Goal: Information Seeking & Learning: Learn about a topic

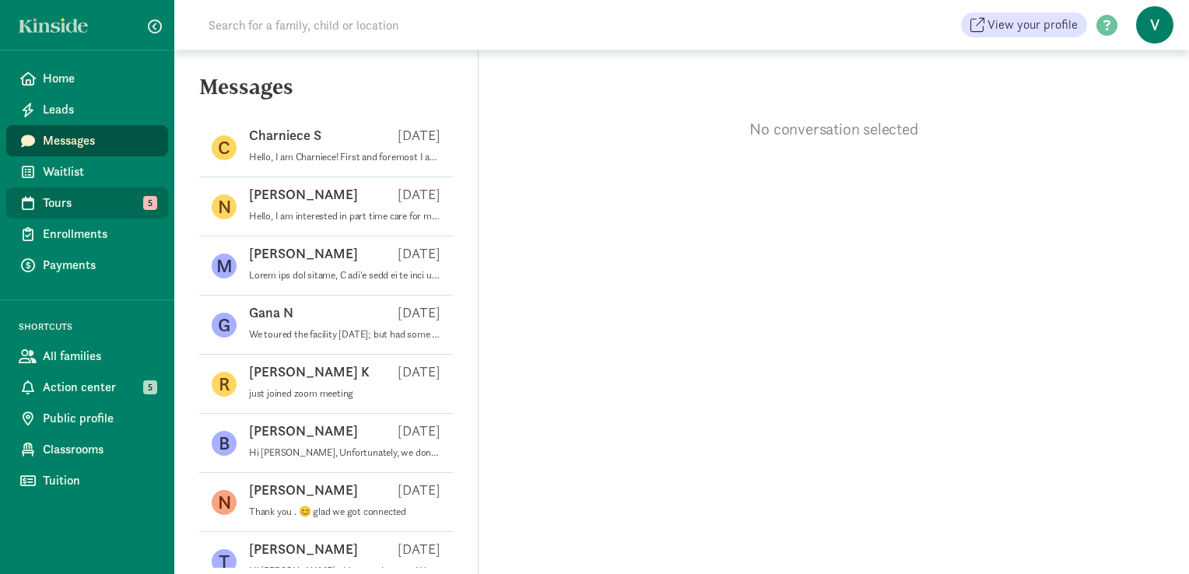
click at [93, 210] on span "Tours" at bounding box center [99, 203] width 113 height 19
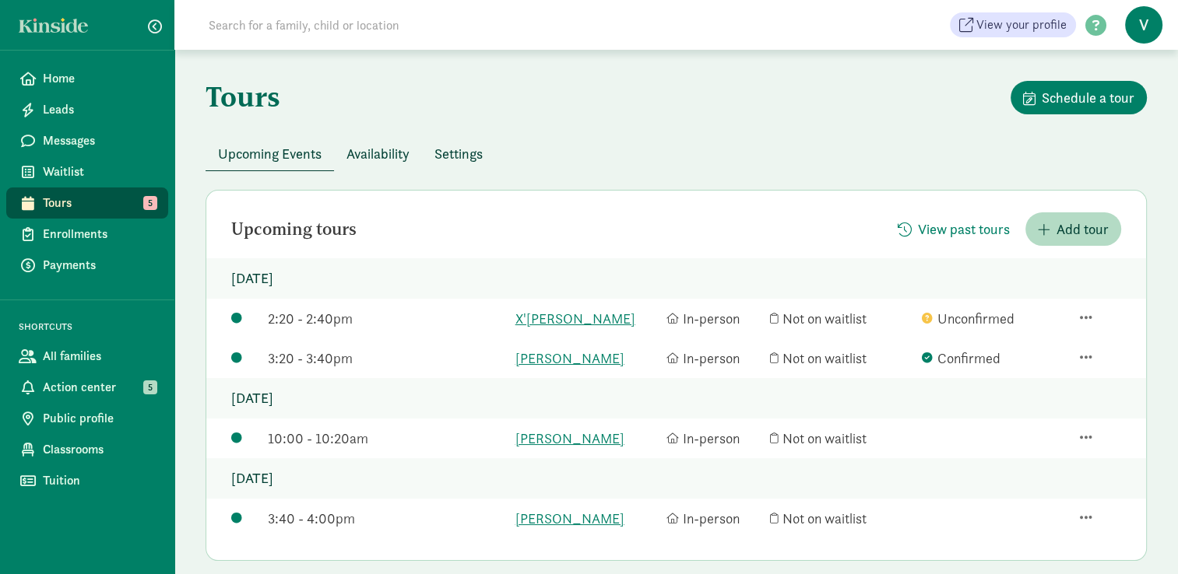
click at [558, 68] on div "Tours Schedule a tour Upcoming Events Availability Settings Upcoming tours View…" at bounding box center [675, 409] width 1003 height 719
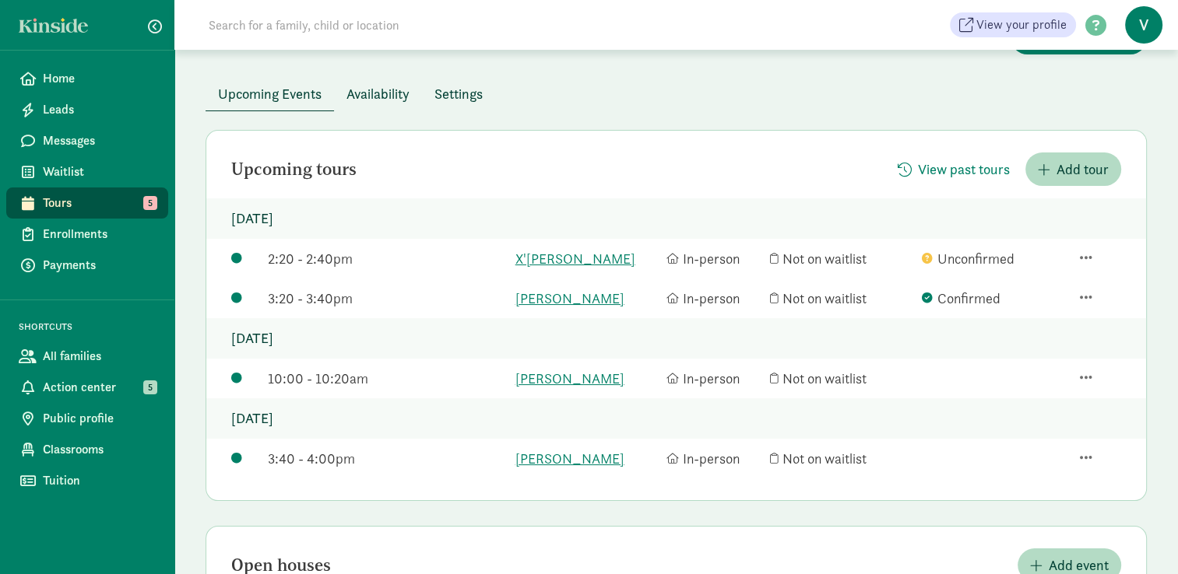
scroll to position [62, 0]
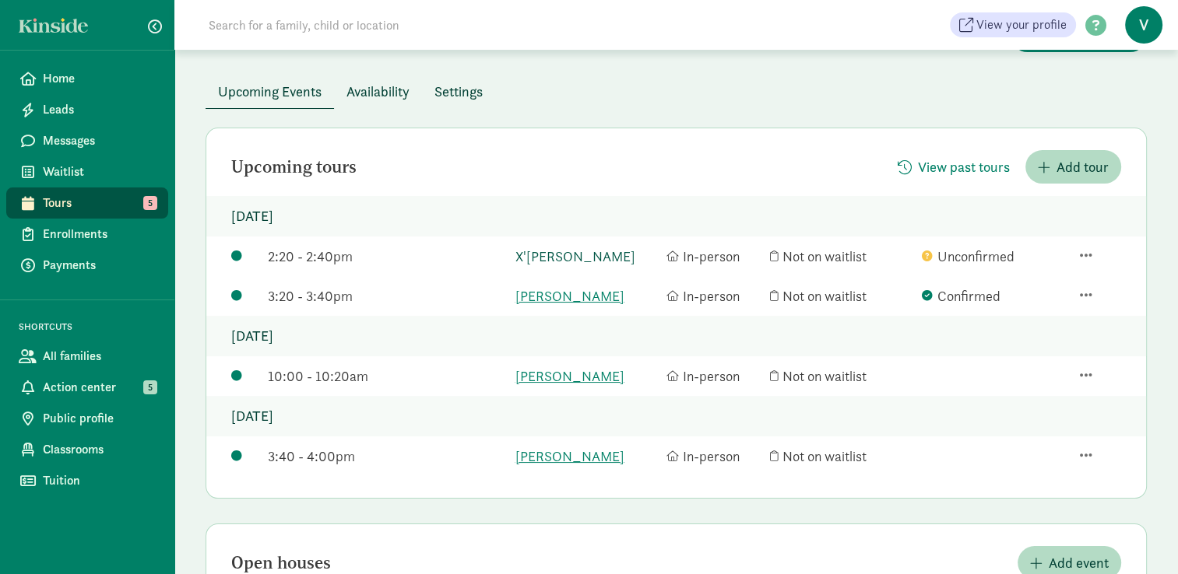
click at [556, 255] on link "X'[PERSON_NAME]" at bounding box center [587, 256] width 144 height 21
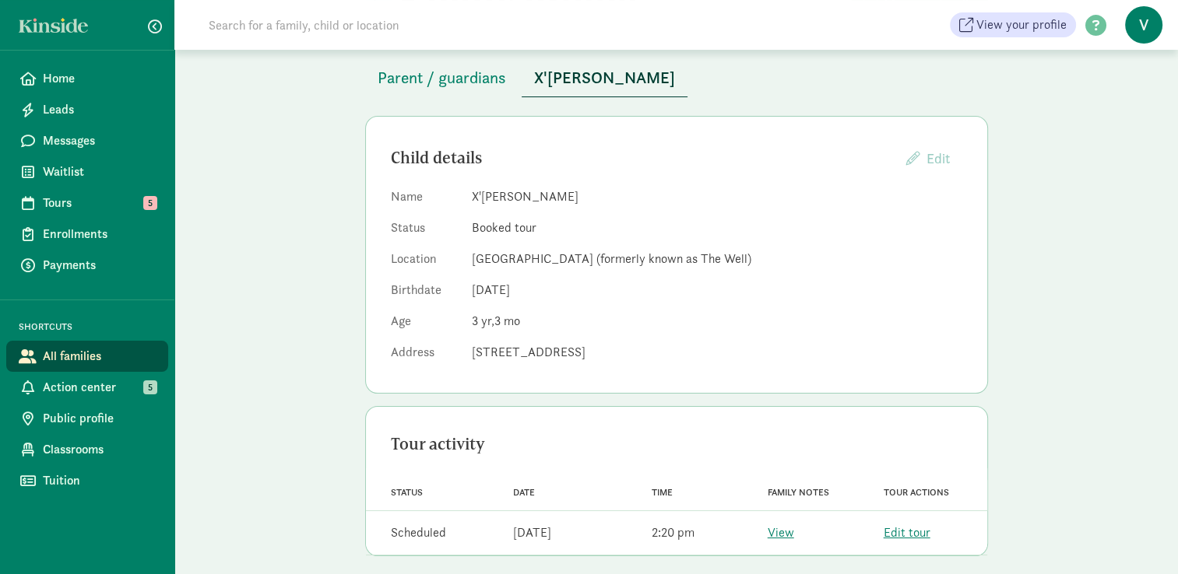
scroll to position [103, 0]
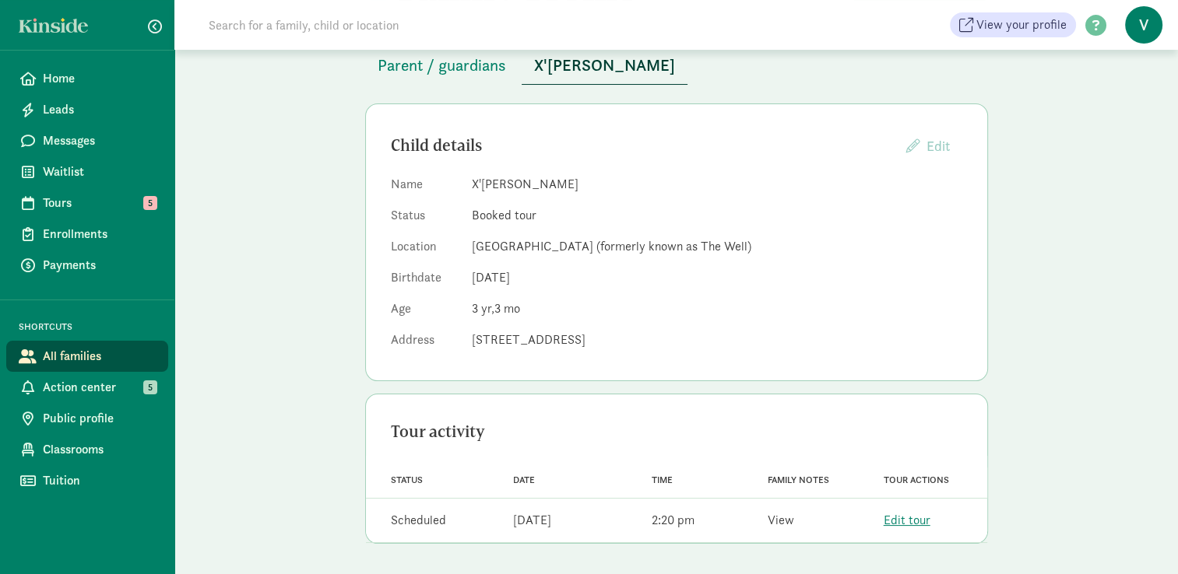
click at [777, 521] on link "View" at bounding box center [780, 520] width 26 height 16
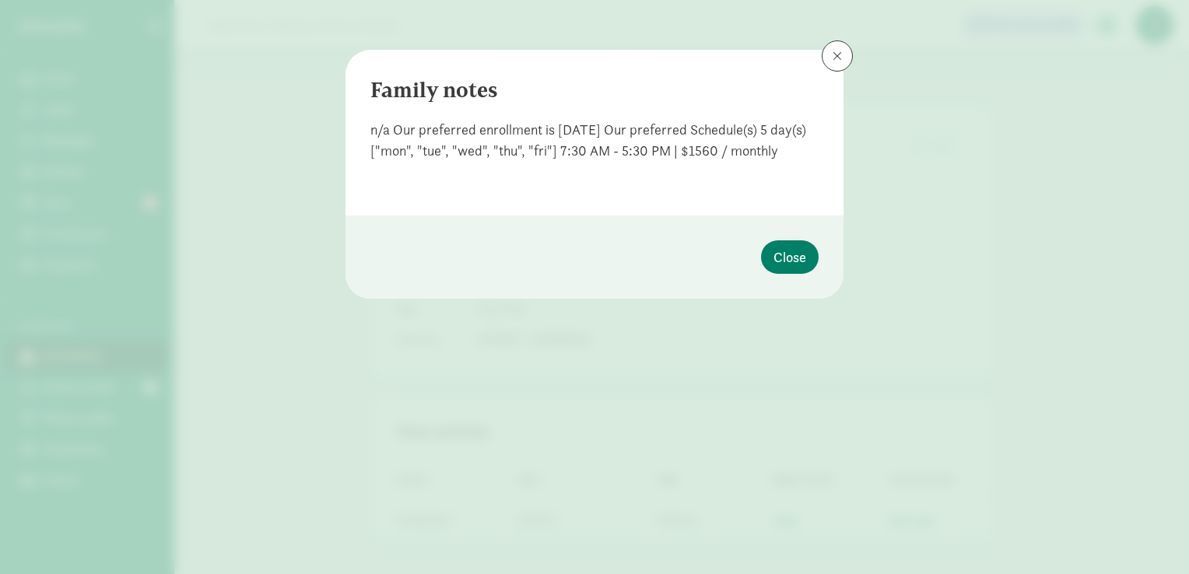
drag, startPoint x: 827, startPoint y: 145, endPoint x: 334, endPoint y: 132, distance: 493.7
click at [334, 132] on div "Family notes n/a Our preferred enrollment is 13 August 2025 Our preferred Sched…" at bounding box center [594, 287] width 1189 height 574
copy div "n/a Our preferred enrollment is 13 August 2025 Our preferred Schedule(s) 5 day(…"
click at [839, 54] on span at bounding box center [837, 56] width 9 height 12
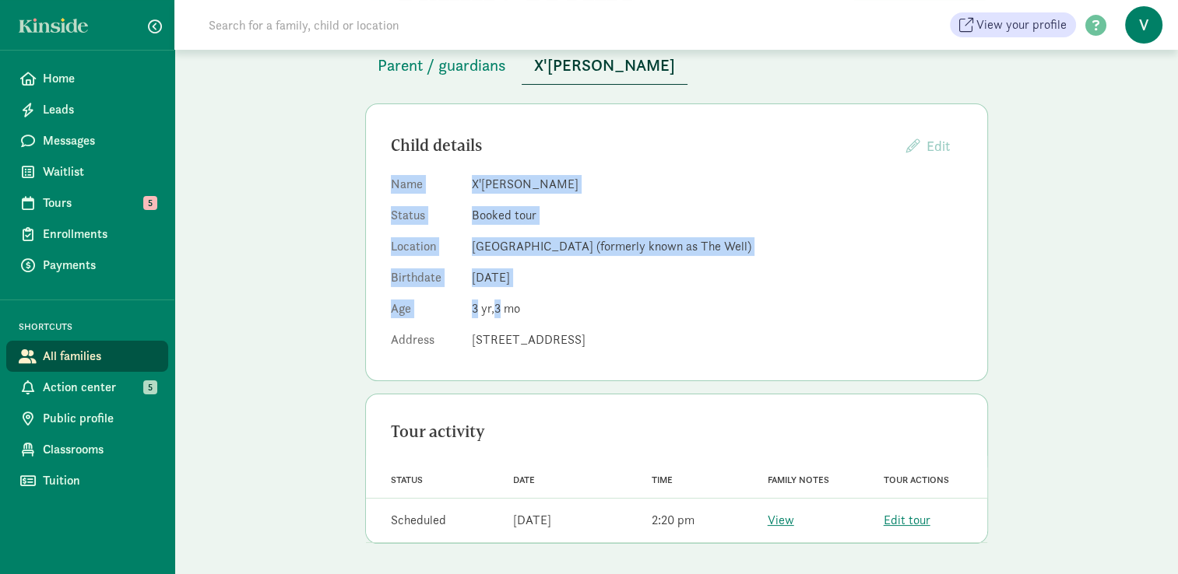
drag, startPoint x: 550, startPoint y: 316, endPoint x: 364, endPoint y: 192, distance: 224.1
click at [364, 192] on div "Family profile Message family Parent / guardians X'Zayveon Engelhart Child deta…" at bounding box center [676, 261] width 660 height 628
copy dl "Name X'Zayveon Engelhart Status Booked tour Location Wildflowers Learning Cente…"
click at [434, 72] on span "Parent / guardians" at bounding box center [442, 65] width 128 height 25
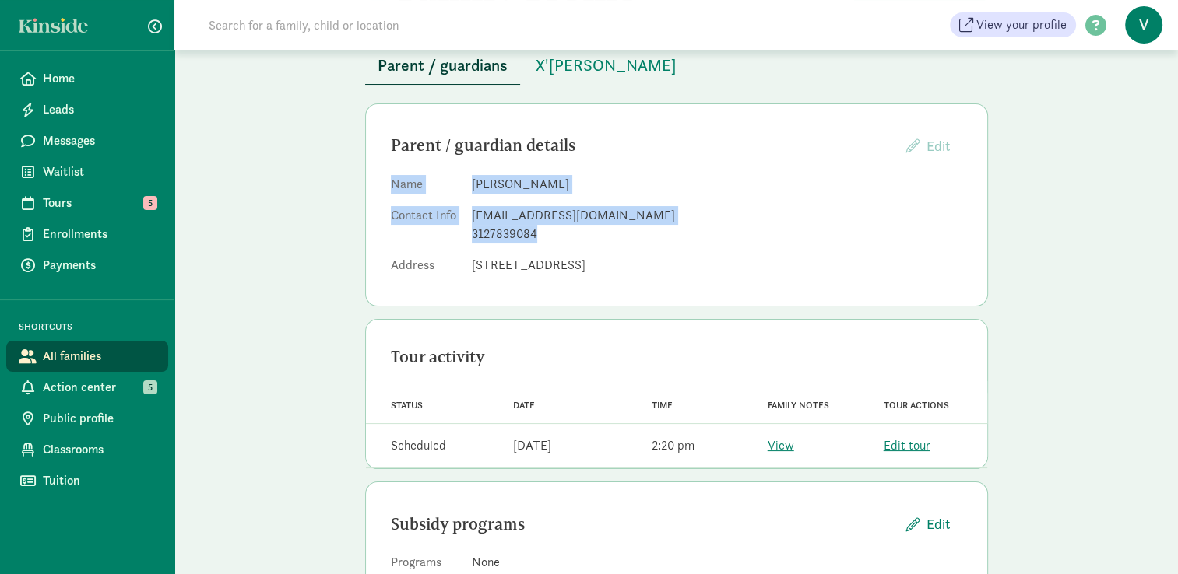
drag, startPoint x: 592, startPoint y: 239, endPoint x: 389, endPoint y: 184, distance: 210.5
click at [389, 184] on div "Parent / guardian details Edit Providers cannot edit parents who have created a…" at bounding box center [676, 205] width 623 height 203
copy dl "Name Teresa Mondy Contact Info teresamondy03@gmail.com 3127839084"
click at [51, 191] on link "Tours 5" at bounding box center [87, 203] width 162 height 31
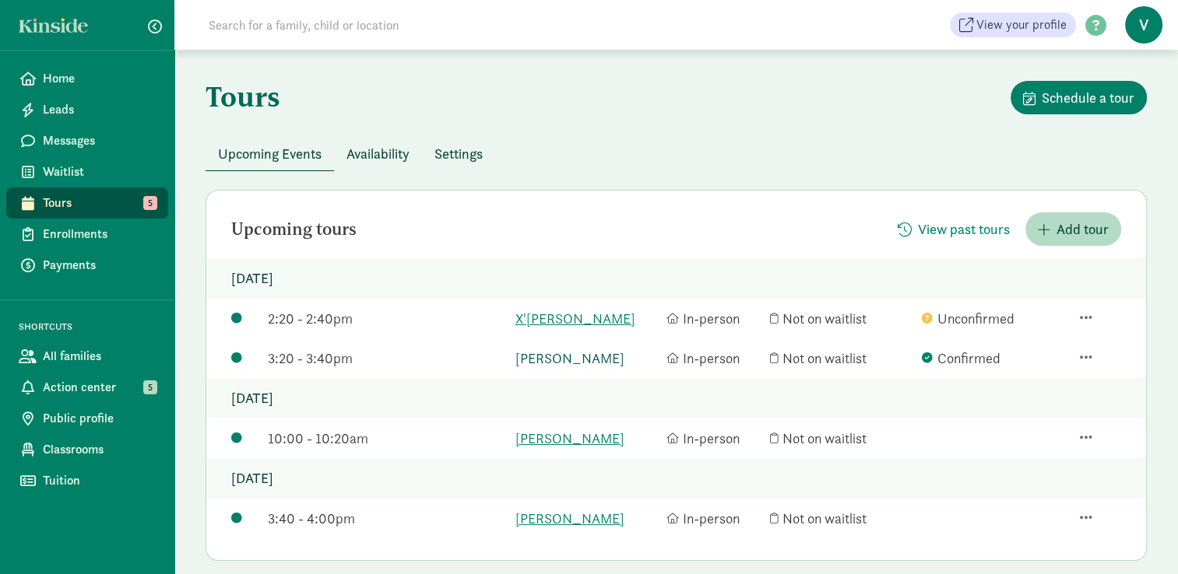
click at [546, 360] on link "[PERSON_NAME]" at bounding box center [587, 358] width 144 height 21
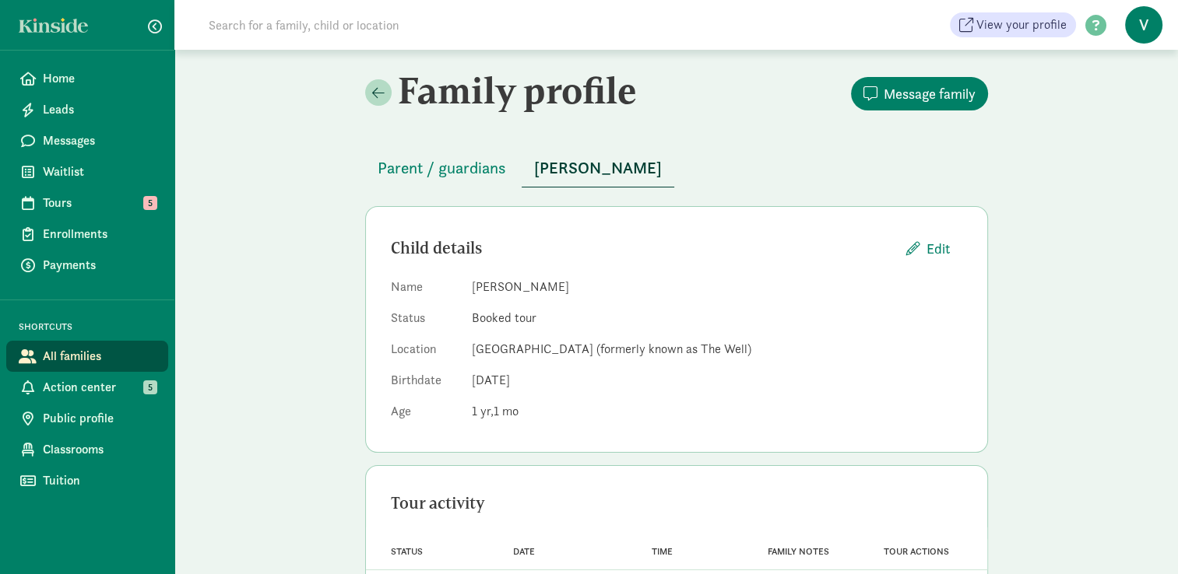
click at [577, 434] on div "Child details Edit Name Liam Koval Status Booked tour Location Wildflowers Lear…" at bounding box center [676, 329] width 623 height 247
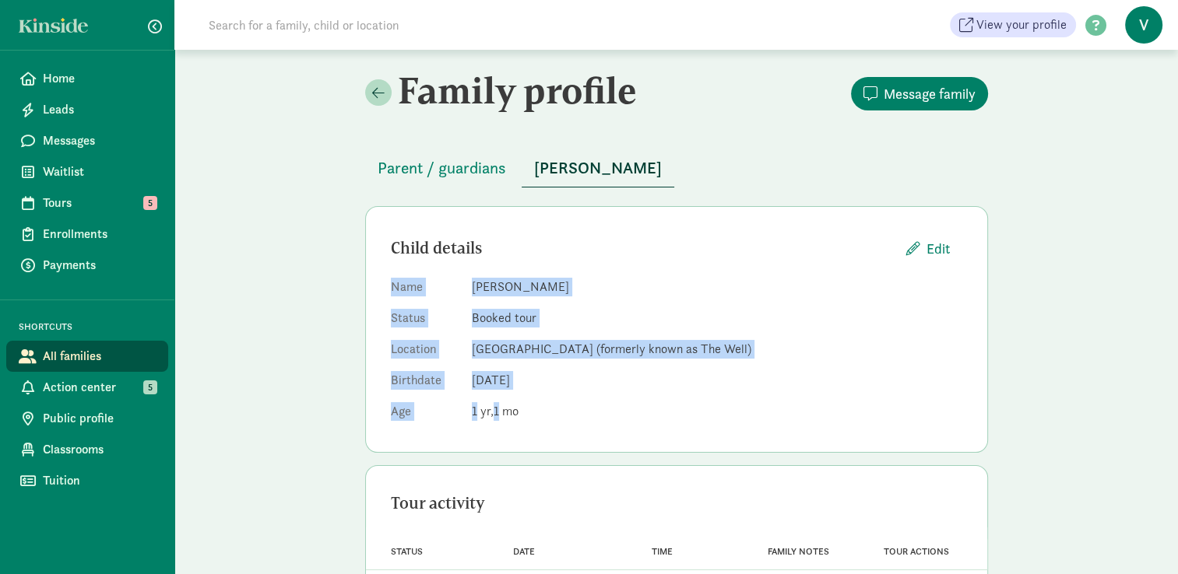
drag, startPoint x: 537, startPoint y: 404, endPoint x: 364, endPoint y: 271, distance: 218.1
click at [365, 271] on div "Child details Edit Name Liam Koval Status Booked tour Location Wildflowers Lear…" at bounding box center [676, 329] width 623 height 247
copy dl "Name Liam Koval Status Booked tour Location Wildflowers Learning Center (former…"
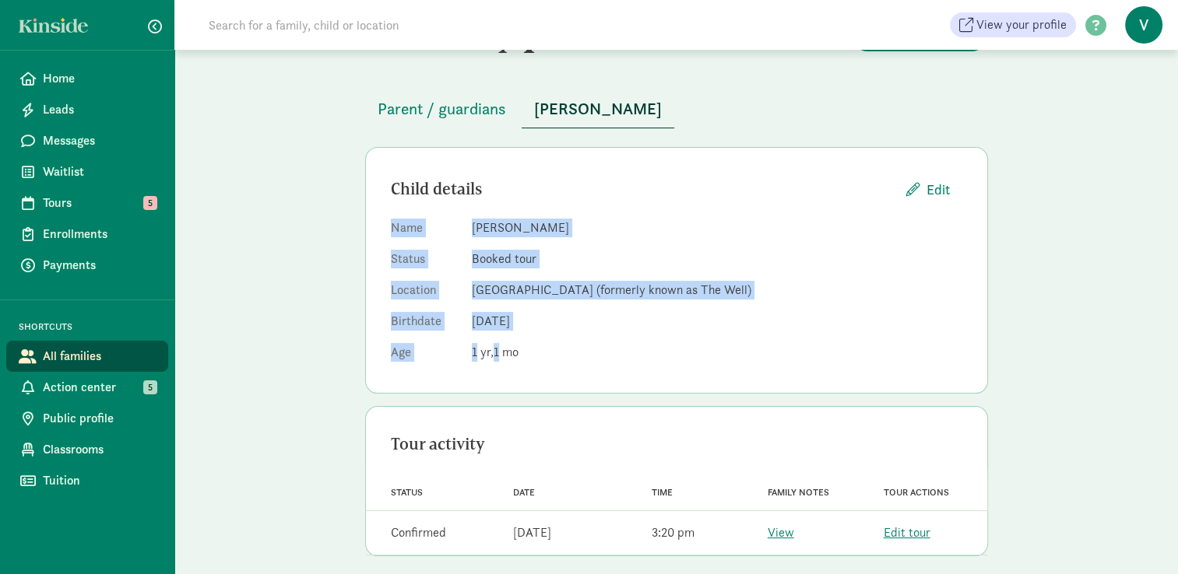
scroll to position [72, 0]
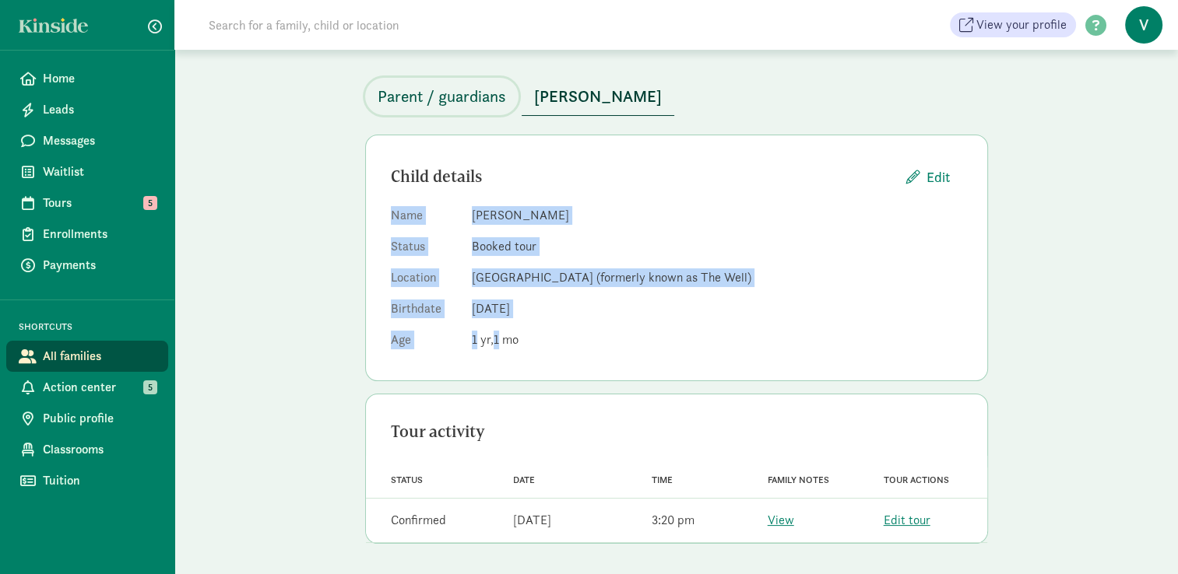
click at [443, 104] on span "Parent / guardians" at bounding box center [442, 96] width 128 height 25
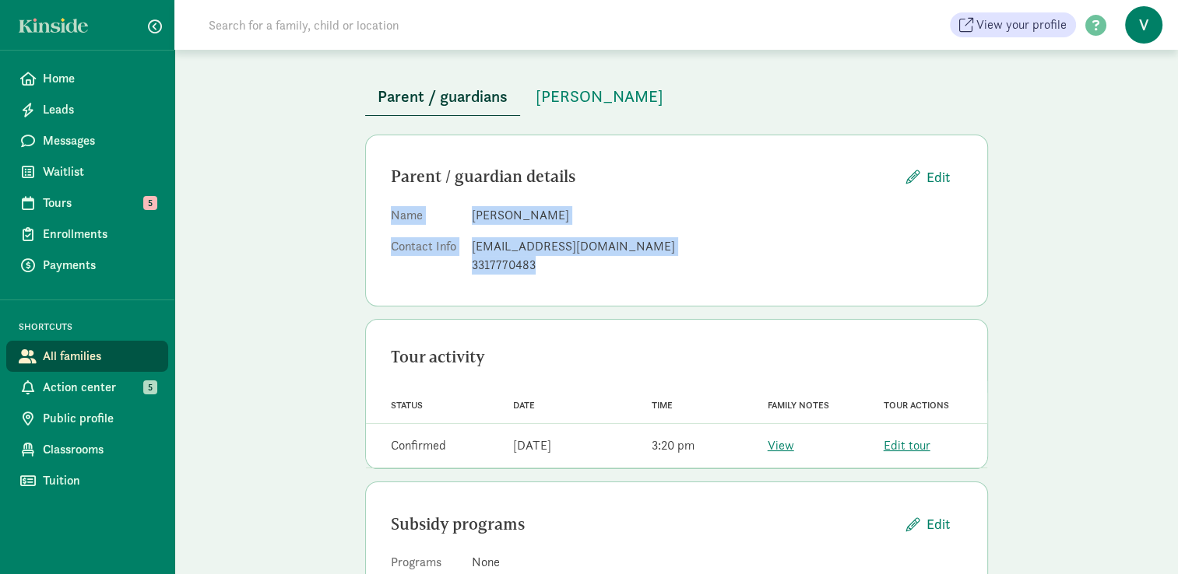
drag, startPoint x: 564, startPoint y: 262, endPoint x: 371, endPoint y: 203, distance: 201.2
click at [371, 203] on div "Parent / guardian details Edit Name Camila Koval Contact Info camilakoval04@hot…" at bounding box center [676, 221] width 623 height 172
copy dl "Name Camila Koval Contact Info camilakoval04@hotmail.com 3317770483"
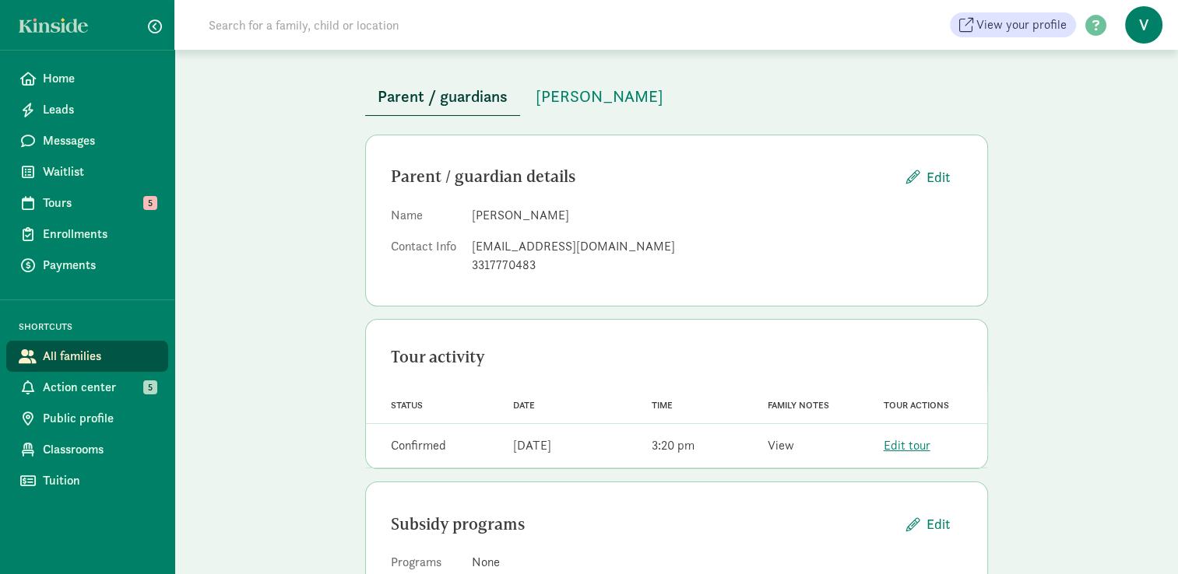
click at [773, 443] on link "View" at bounding box center [780, 445] width 26 height 16
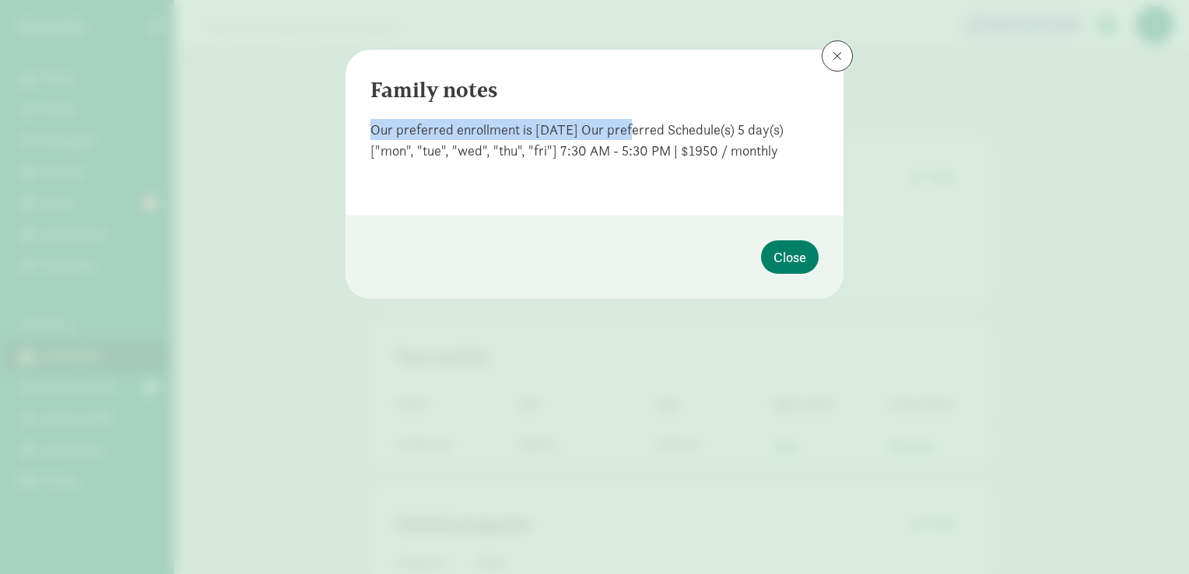
drag, startPoint x: 374, startPoint y: 127, endPoint x: 652, endPoint y: 128, distance: 277.9
click at [652, 128] on div "Our preferred enrollment is 22 September 2025 Our preferred Schedule(s) 5 day(s…" at bounding box center [595, 140] width 448 height 42
copy div "Our preferred enrollment is 22 September 2025"
click at [839, 57] on span at bounding box center [837, 56] width 9 height 12
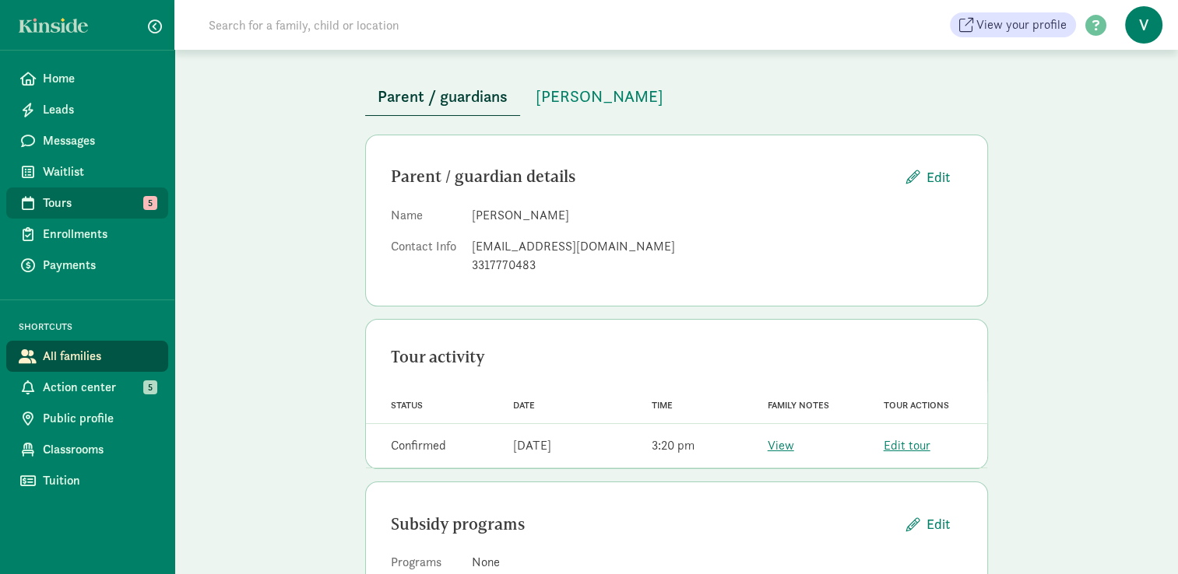
click at [100, 195] on span "Tours" at bounding box center [99, 203] width 113 height 19
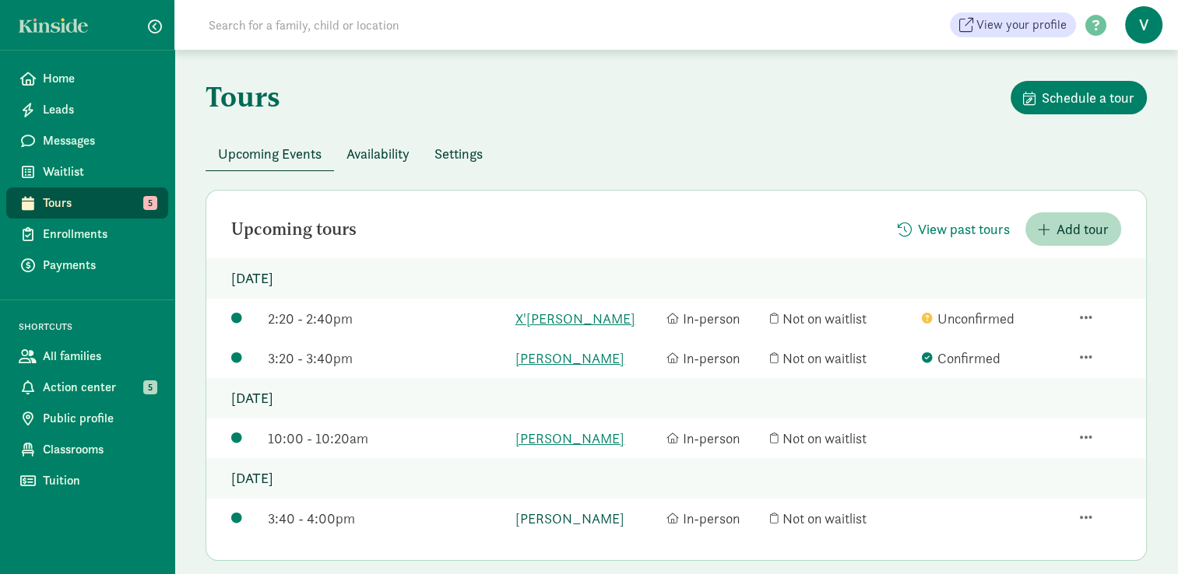
click at [555, 523] on link "[PERSON_NAME]" at bounding box center [587, 518] width 144 height 21
click at [569, 435] on link "[PERSON_NAME]" at bounding box center [587, 438] width 144 height 21
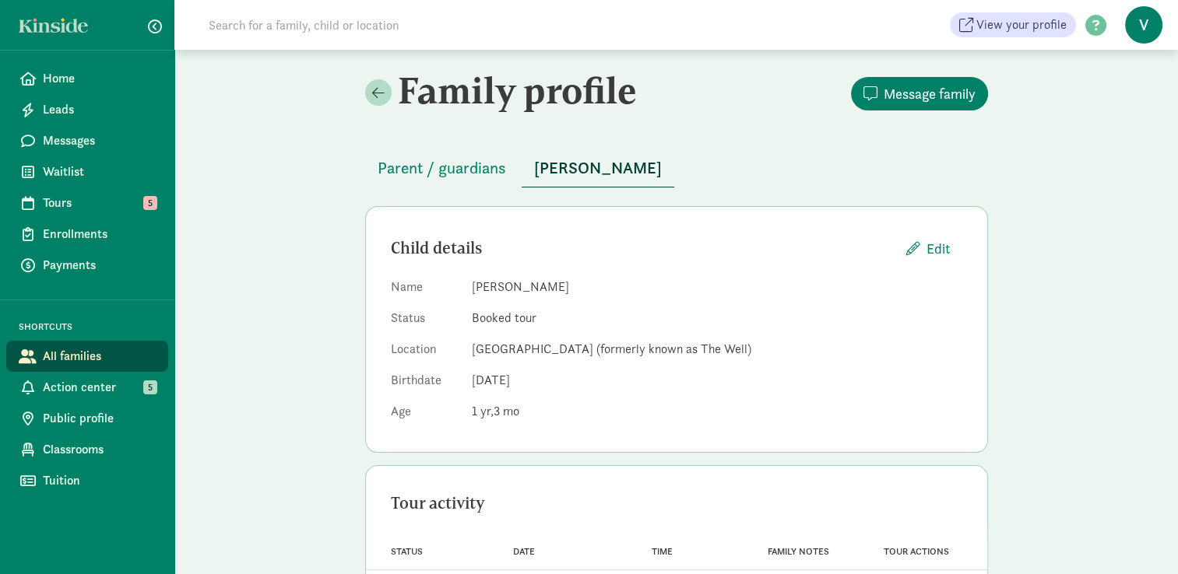
click at [1052, 428] on div "Family profile Message family Parent / guardians [PERSON_NAME] details Edit Nam…" at bounding box center [675, 348] width 1003 height 597
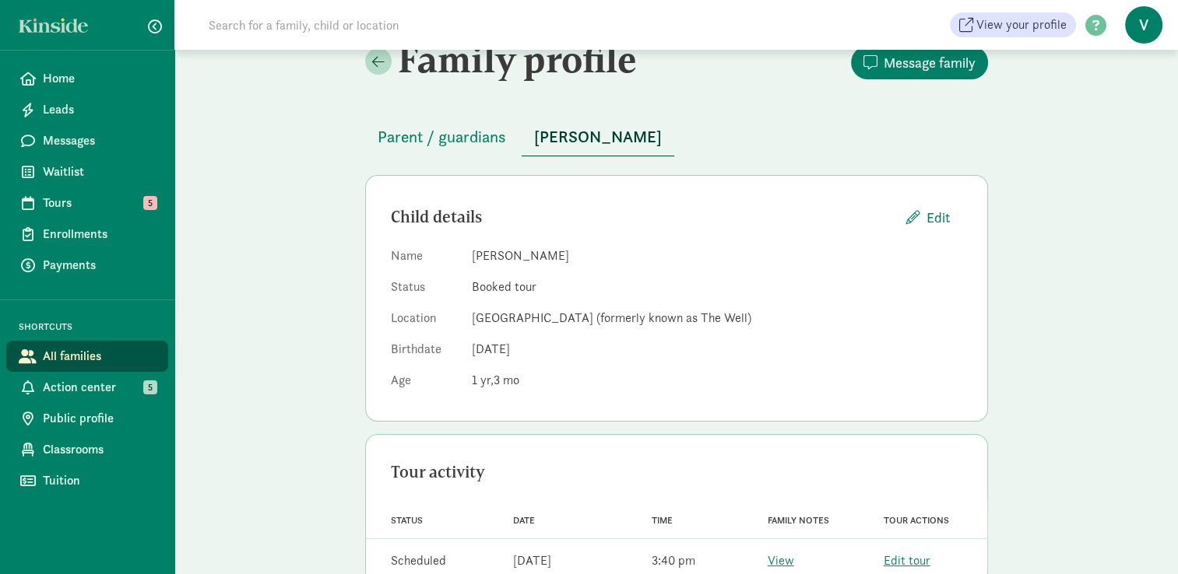
scroll to position [72, 0]
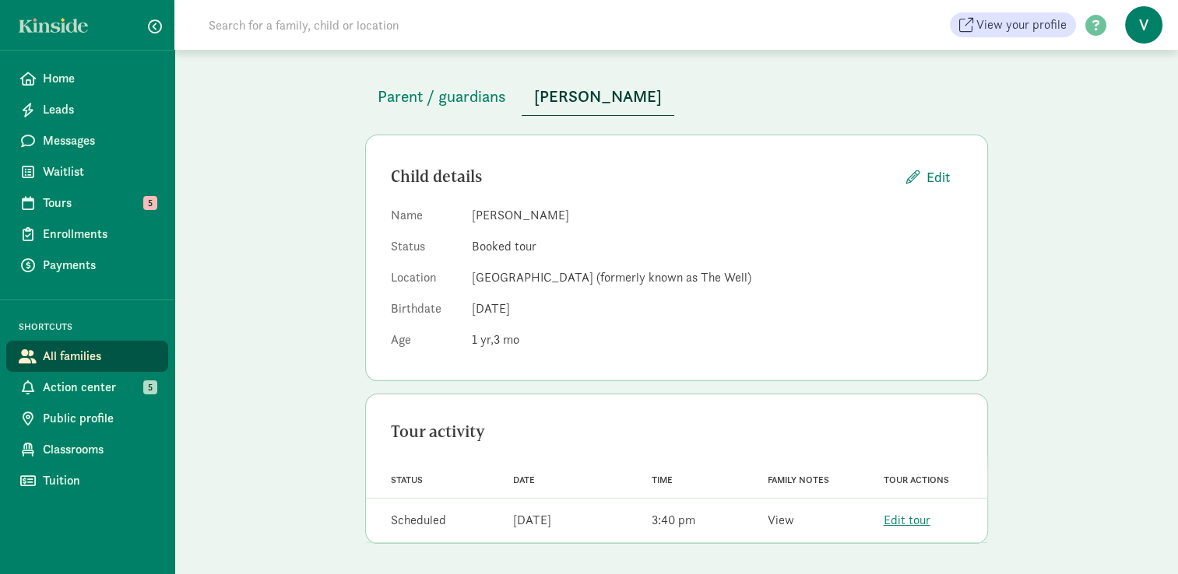
click at [772, 524] on link "View" at bounding box center [780, 520] width 26 height 16
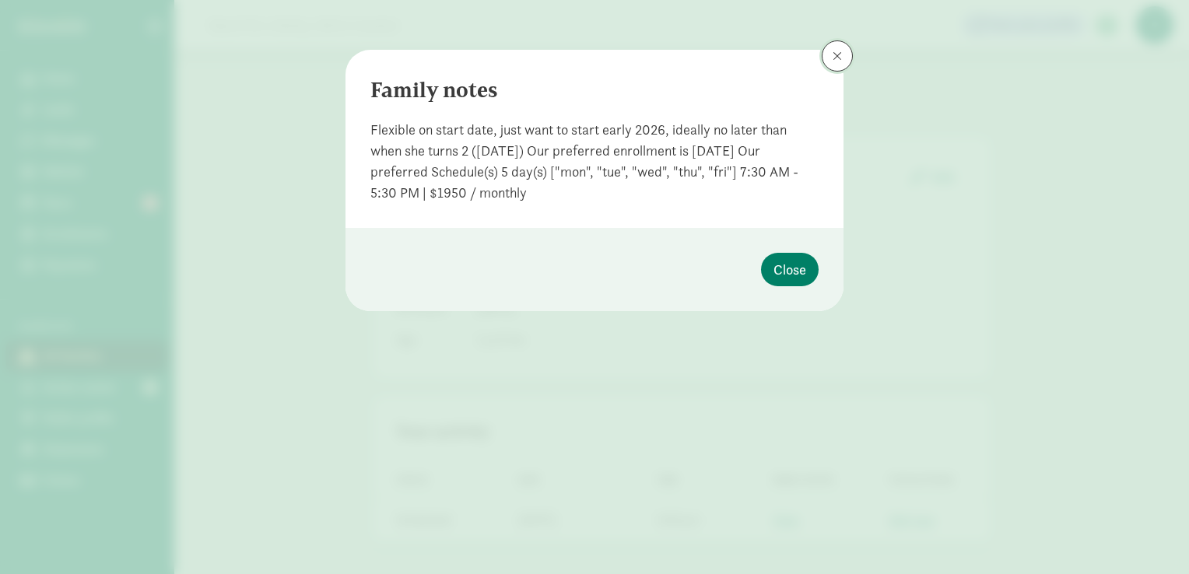
click at [831, 61] on button at bounding box center [837, 55] width 31 height 31
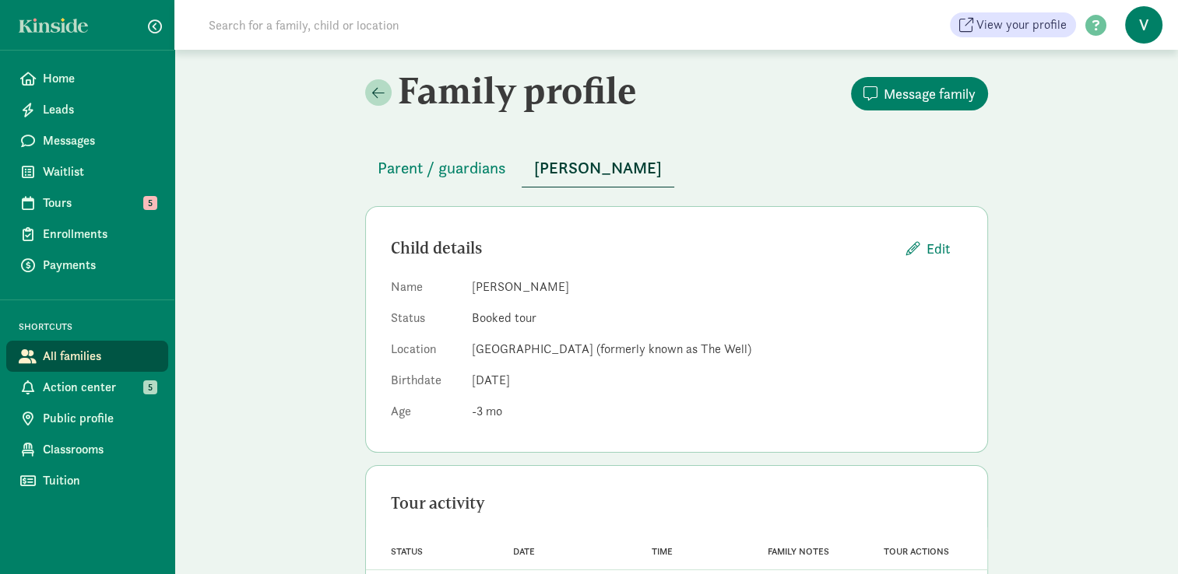
click at [800, 450] on div "Child details Edit Name [PERSON_NAME] Status Booked tour Location [GEOGRAPHIC_D…" at bounding box center [676, 329] width 623 height 247
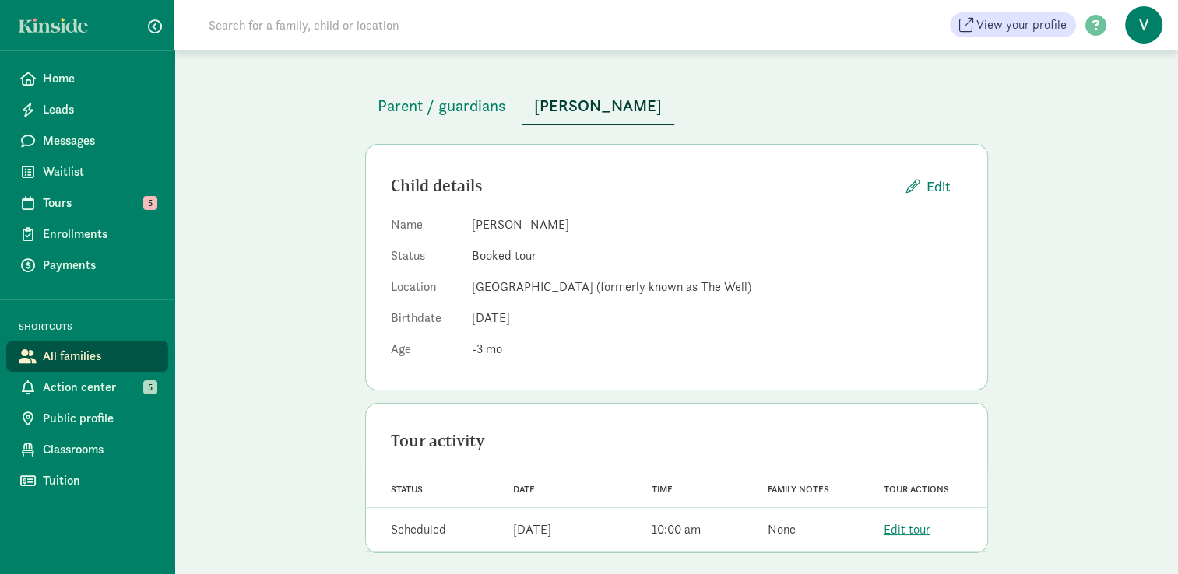
scroll to position [72, 0]
